Goal: Task Accomplishment & Management: Manage account settings

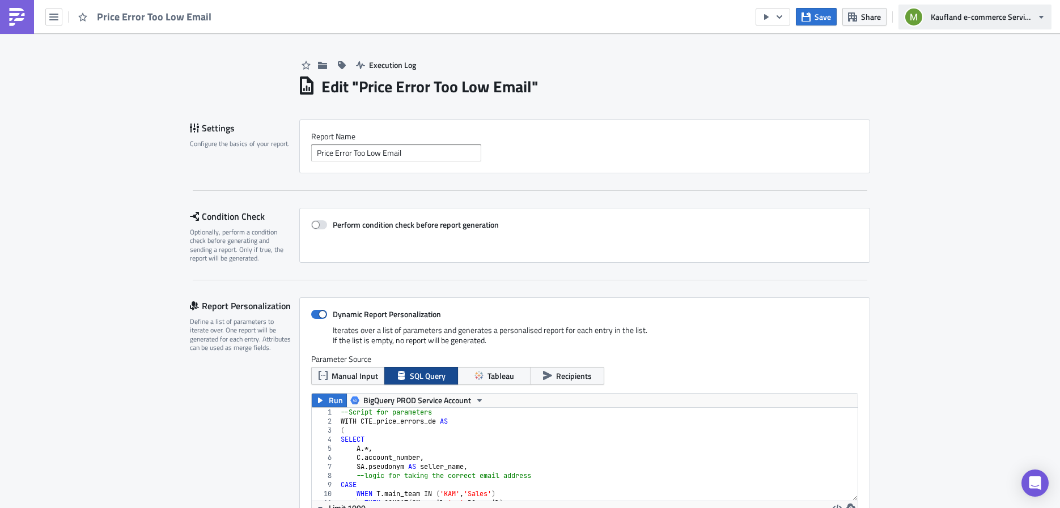
scroll to position [130, 569]
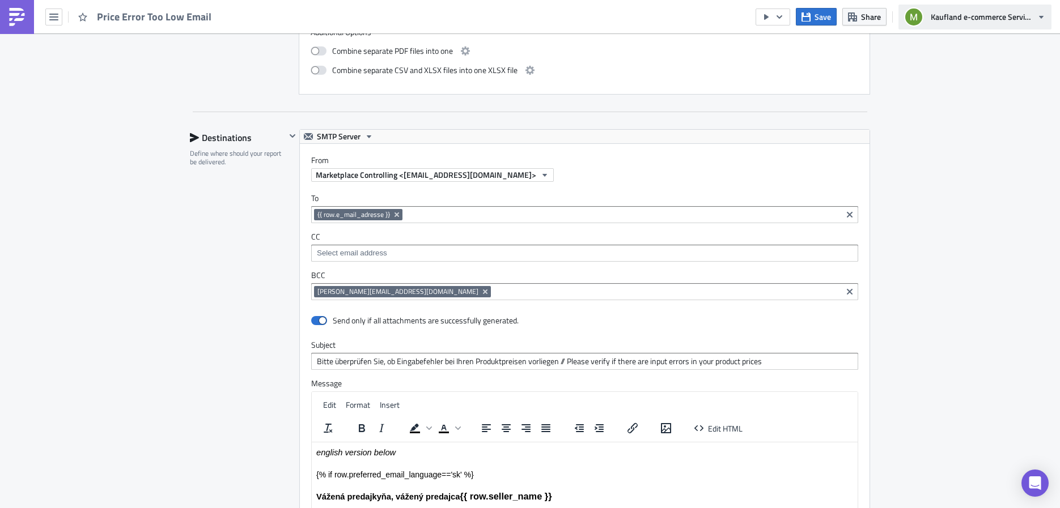
click at [959, 15] on span "Kaufland e-commerce Services GmbH & Co. KG" at bounding box center [981, 17] width 102 height 12
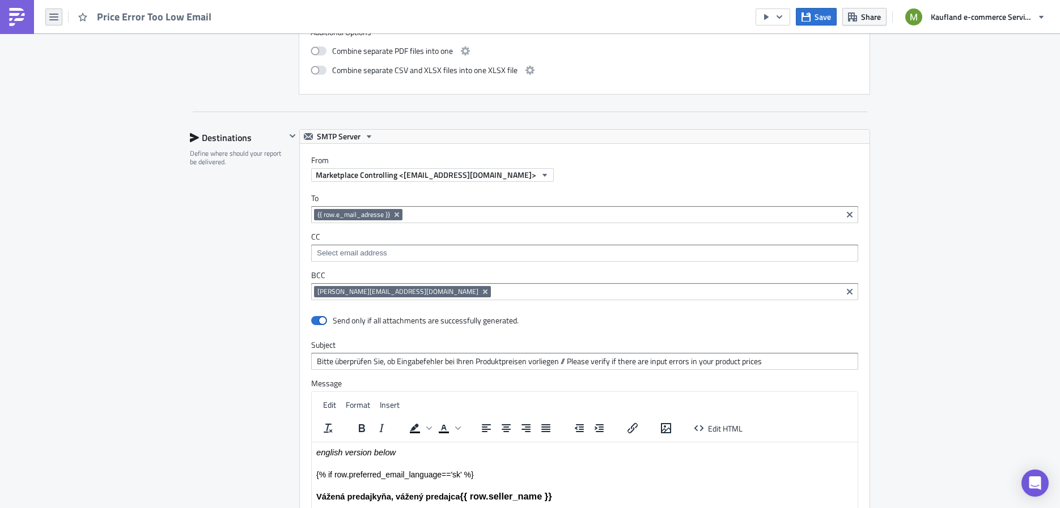
click at [56, 11] on button "button" at bounding box center [53, 16] width 17 height 17
click at [92, 133] on div "Administration" at bounding box center [102, 129] width 75 height 11
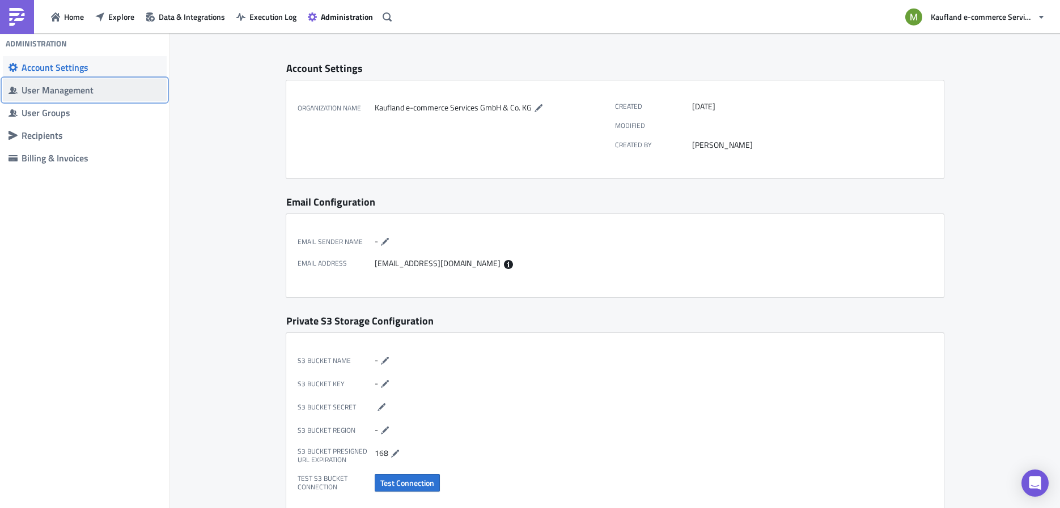
click at [75, 84] on div "User Management" at bounding box center [91, 89] width 139 height 11
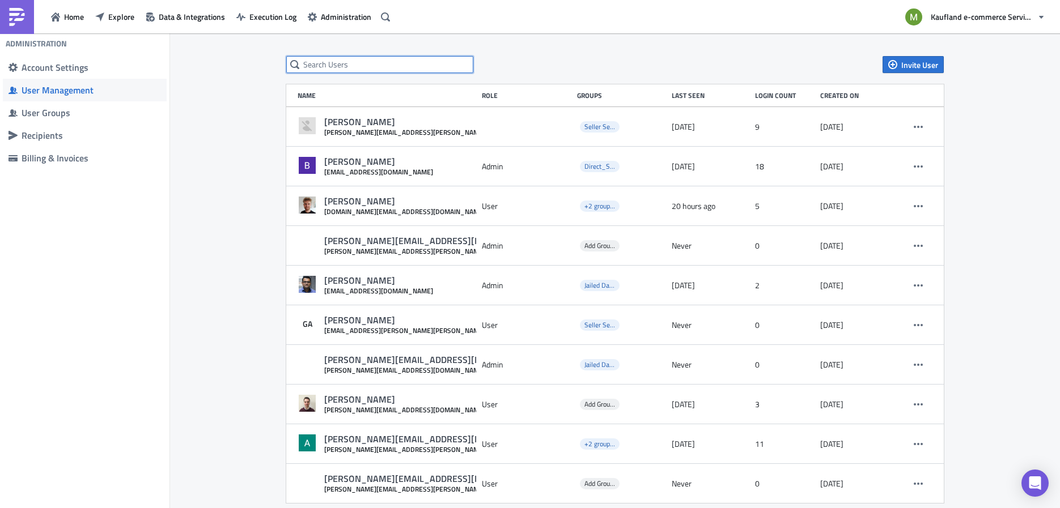
click at [347, 65] on input "text" at bounding box center [379, 64] width 187 height 17
type input "push"
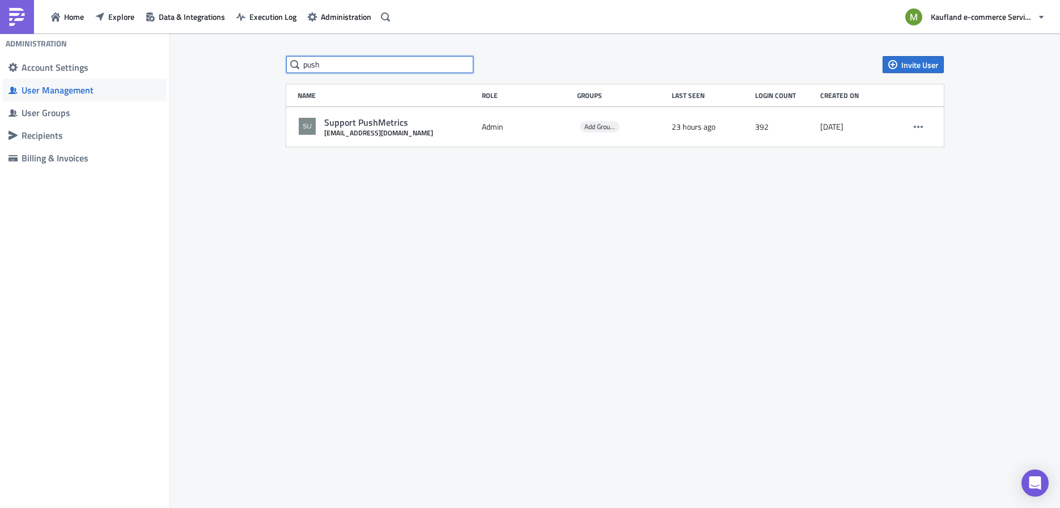
drag, startPoint x: 346, startPoint y: 58, endPoint x: 286, endPoint y: 41, distance: 61.7
click at [286, 41] on div "push Invite User Name Role Groups Last Seen Login Count Created on Support Push…" at bounding box center [615, 271] width 890 height 477
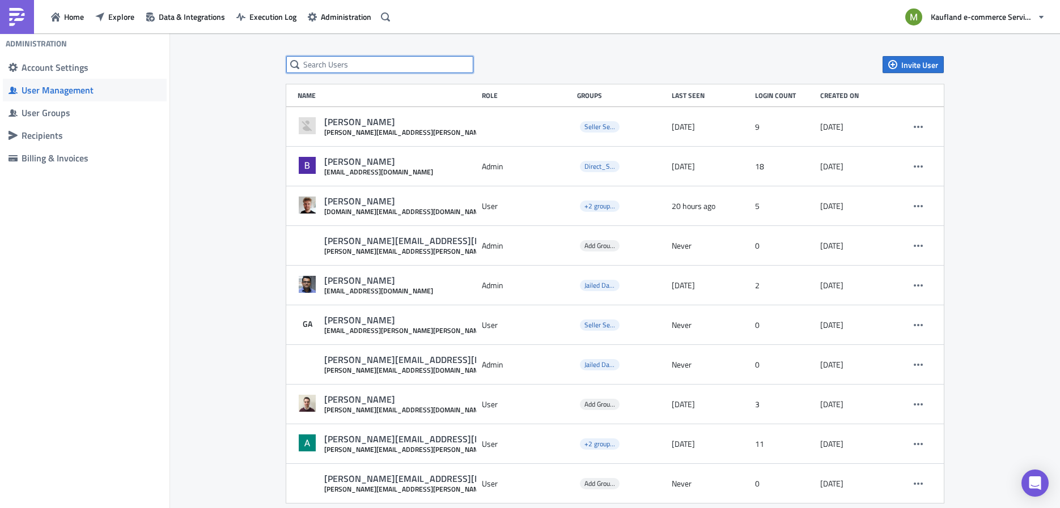
paste input "[DOMAIN_NAME][EMAIL_ADDRESS][DOMAIN_NAME]"
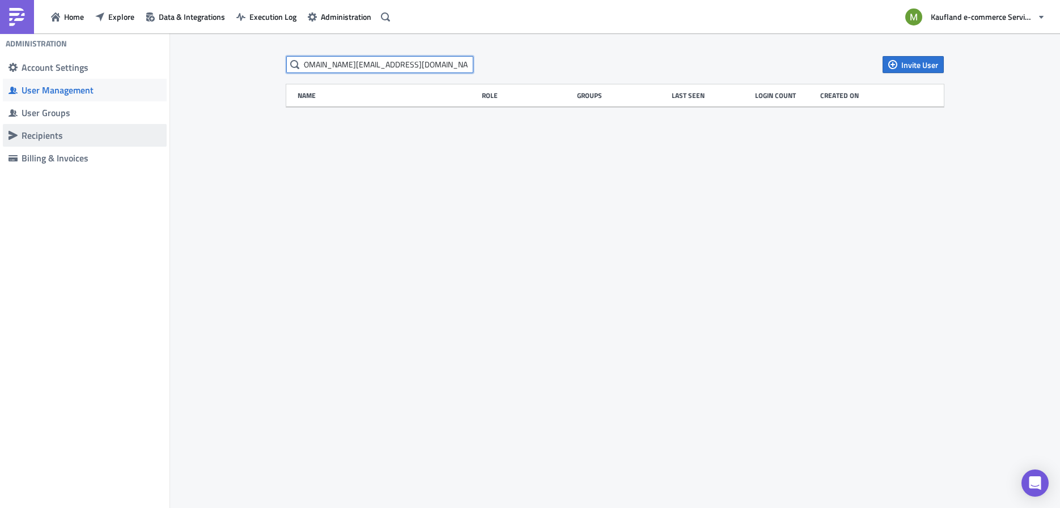
type input "[DOMAIN_NAME][EMAIL_ADDRESS][DOMAIN_NAME]"
click at [81, 136] on div "Recipients" at bounding box center [91, 135] width 139 height 11
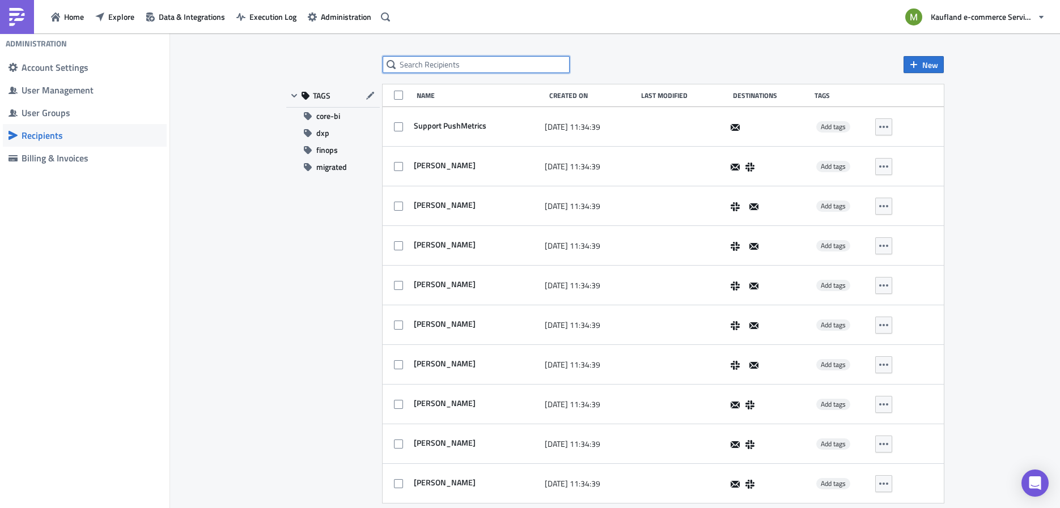
click at [424, 68] on input "text" at bounding box center [475, 64] width 187 height 17
paste input "[DOMAIN_NAME][EMAIL_ADDRESS][DOMAIN_NAME]"
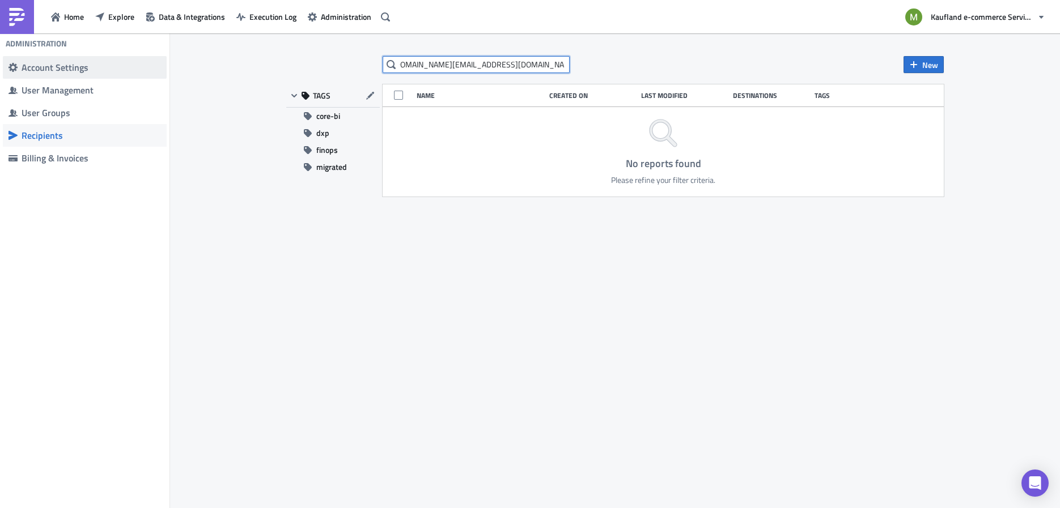
type input "[DOMAIN_NAME][EMAIL_ADDRESS][DOMAIN_NAME]"
click at [66, 65] on div "Account Settings" at bounding box center [91, 67] width 139 height 11
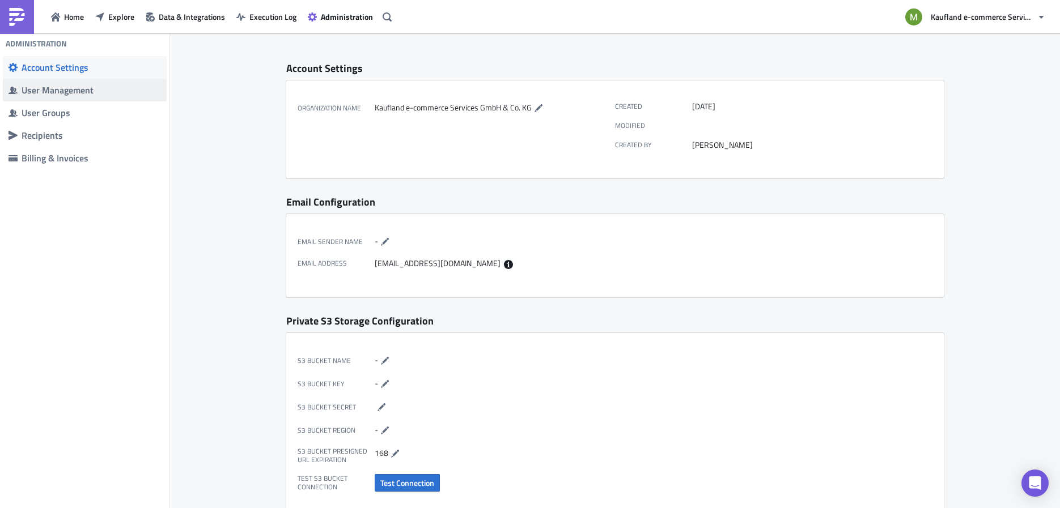
click at [57, 84] on span "User Management" at bounding box center [85, 90] width 164 height 23
